Goal: Transaction & Acquisition: Subscribe to service/newsletter

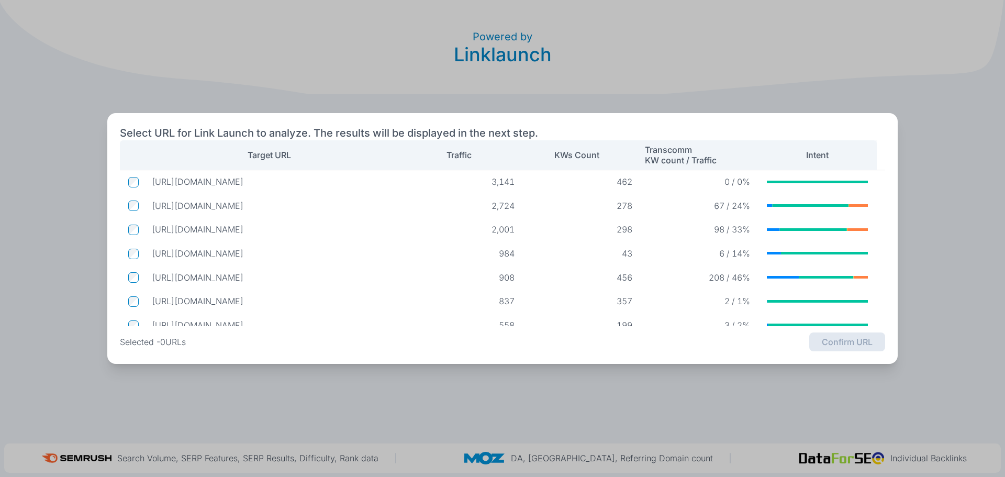
click at [900, 90] on div "Select URL for Link Launch to analyze. The results will be displayed in the nex…" at bounding box center [502, 238] width 1005 height 477
click at [935, 170] on div "Select URL for Link Launch to analyze. The results will be displayed in the nex…" at bounding box center [502, 238] width 1005 height 477
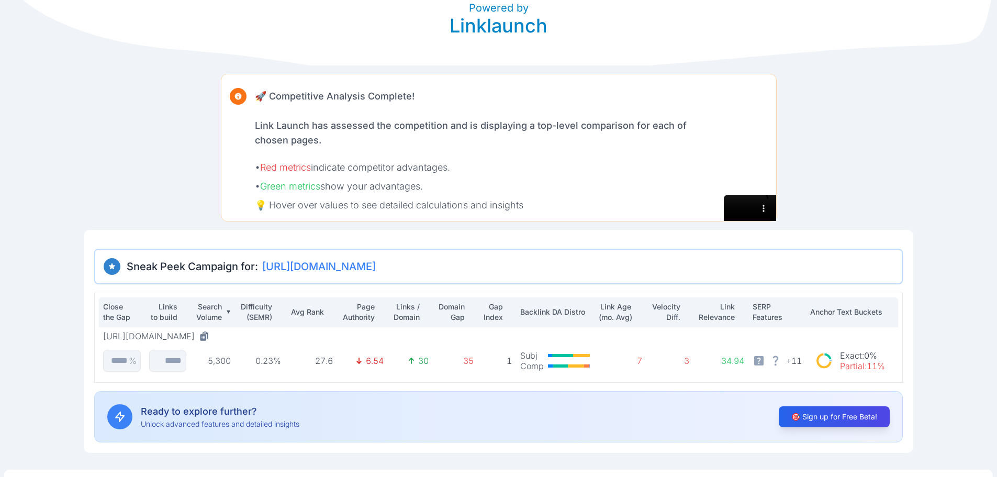
scroll to position [55, 0]
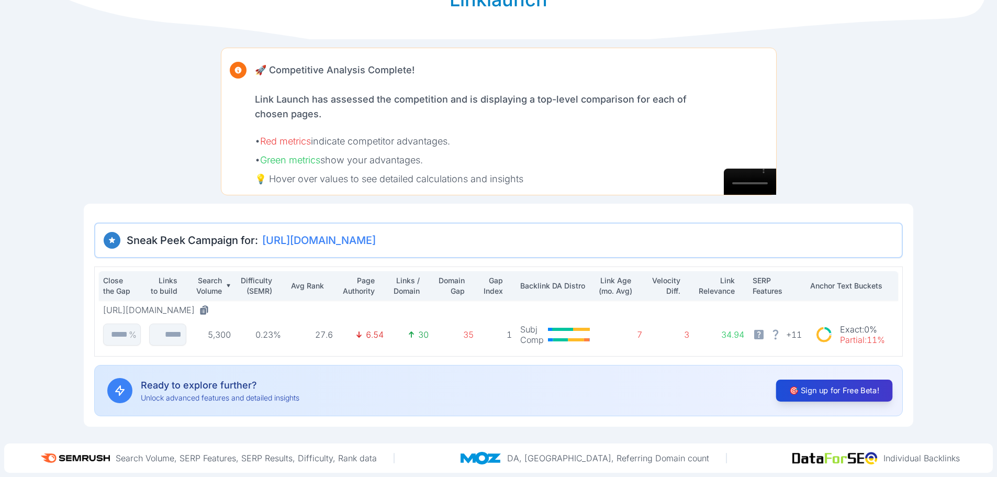
click at [853, 392] on button "🎯 Sign up for Free Beta!" at bounding box center [834, 391] width 117 height 22
